Goal: Task Accomplishment & Management: Manage account settings

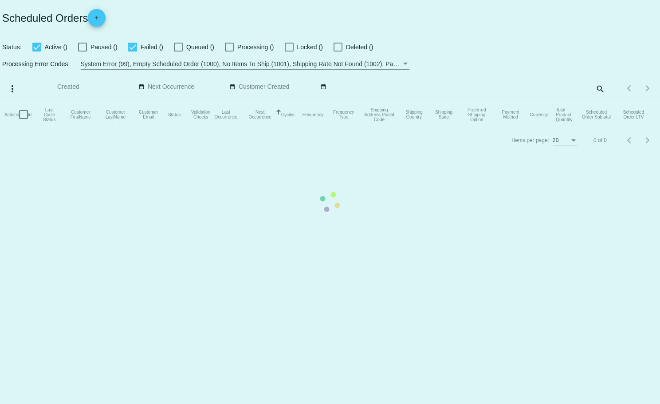
click at [603, 101] on mat-table "Actions Id Last Cycle Status Customer FirstName Customer LastName Customer Emai…" at bounding box center [330, 114] width 660 height 27
click at [595, 88] on app-dashboard-scheduled-orders "Scheduled Orders add Status: Active (287) Paused (23) Failed (17) Queued (0) Pr…" at bounding box center [330, 76] width 660 height 153
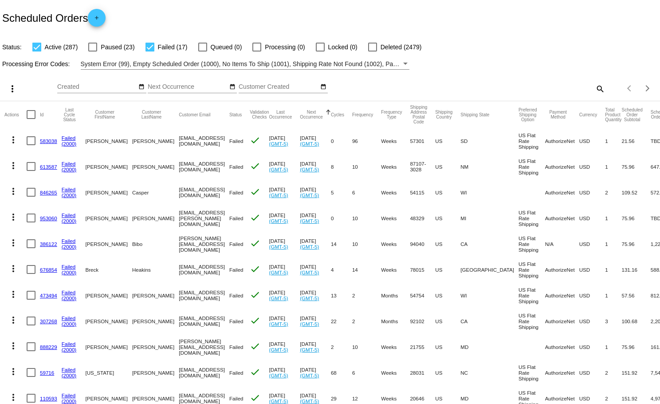
click at [595, 88] on mat-icon "search" at bounding box center [600, 89] width 11 height 14
click at [595, 88] on input "Search" at bounding box center [523, 86] width 165 height 7
paste input "[EMAIL_ADDRESS][DOMAIN_NAME]"
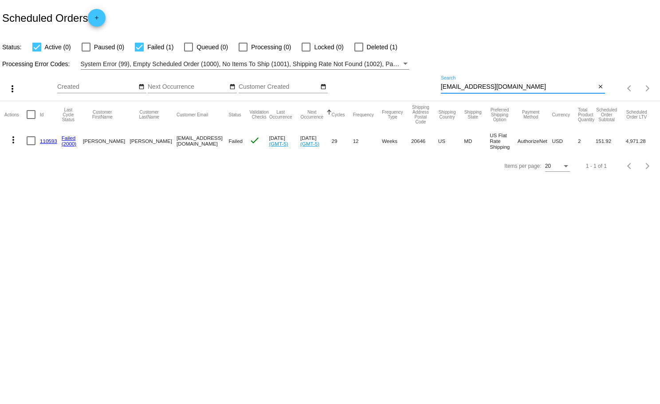
type input "[EMAIL_ADDRESS][DOMAIN_NAME]"
click at [13, 140] on mat-icon "more_vert" at bounding box center [13, 139] width 11 height 11
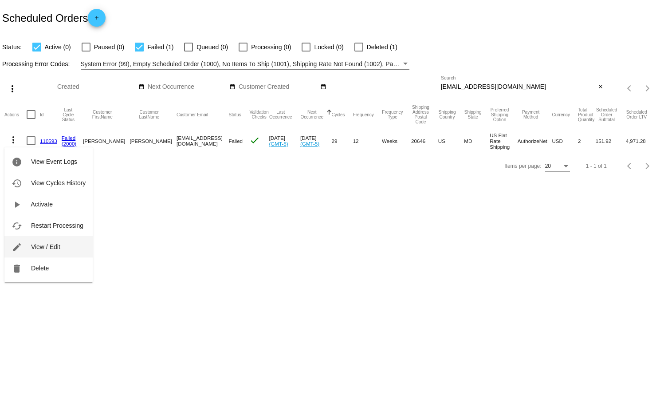
click at [51, 247] on span "View / Edit" at bounding box center [45, 246] width 29 height 7
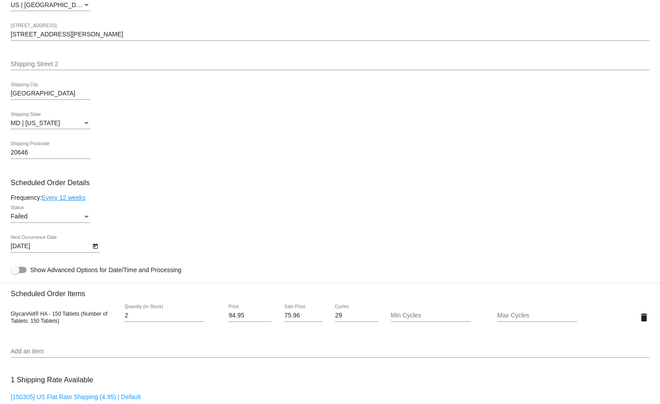
scroll to position [402, 0]
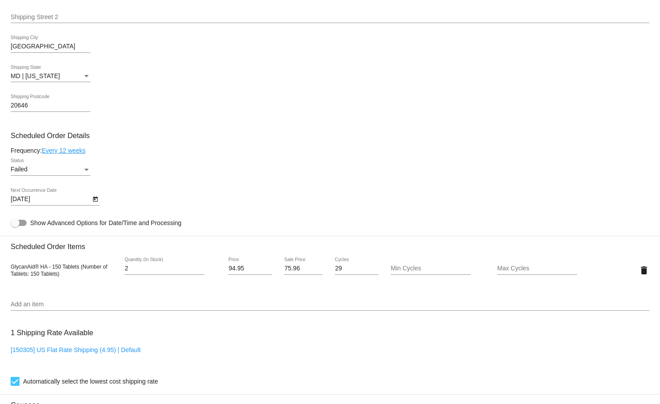
click at [69, 173] on div "Failed" at bounding box center [47, 169] width 72 height 7
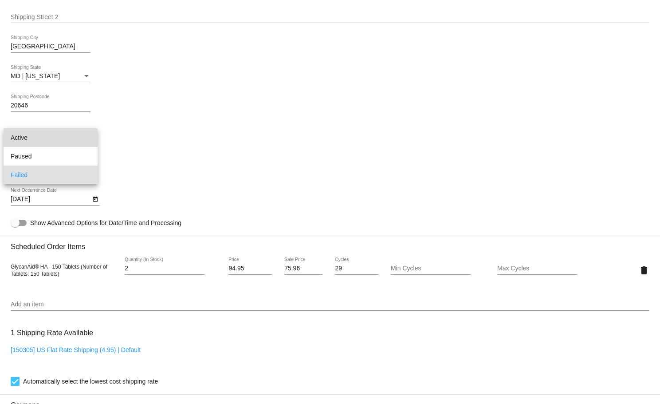
click at [29, 138] on span "Active" at bounding box center [51, 137] width 80 height 19
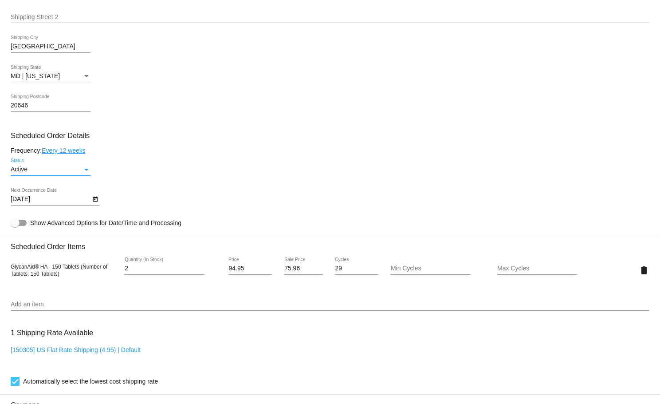
click at [71, 154] on link "Every 12 weeks" at bounding box center [64, 150] width 44 height 7
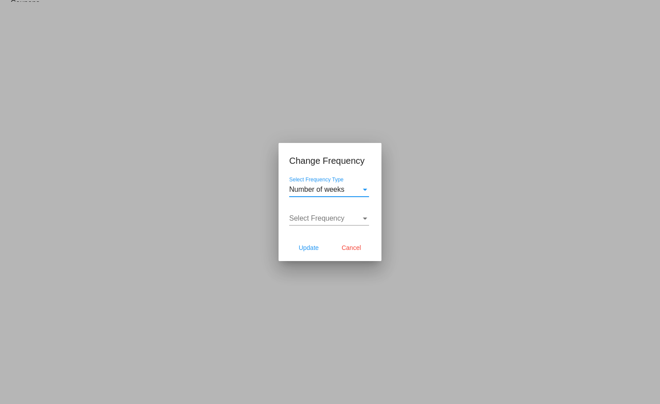
click at [220, 198] on div at bounding box center [330, 202] width 660 height 404
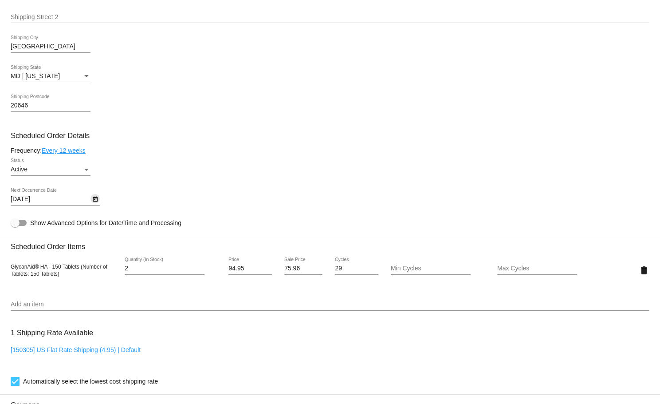
click at [96, 202] on icon "Open calendar" at bounding box center [95, 199] width 5 height 5
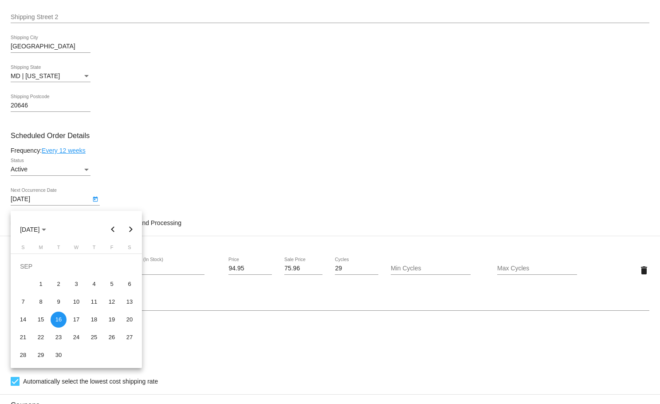
click at [130, 228] on button "Next month" at bounding box center [131, 230] width 18 height 18
click at [46, 303] on div "13" at bounding box center [41, 302] width 16 height 16
type input "[DATE]"
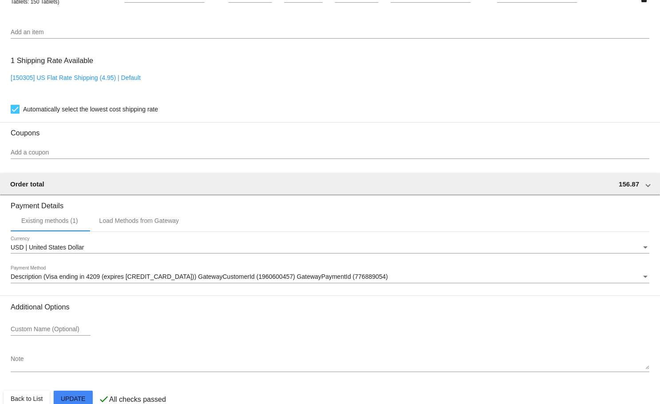
scroll to position [699, 0]
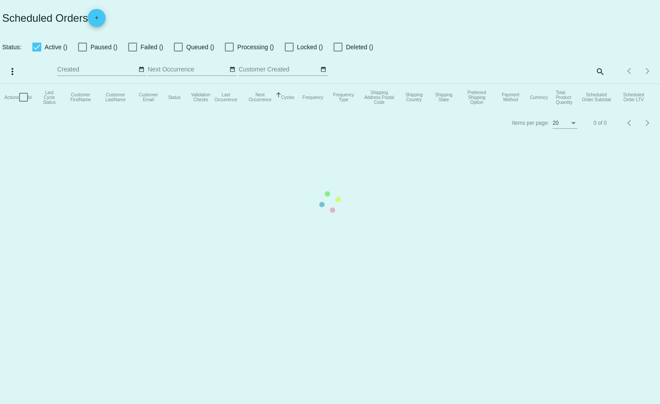
checkbox input "true"
